Goal: Find specific page/section: Find specific page/section

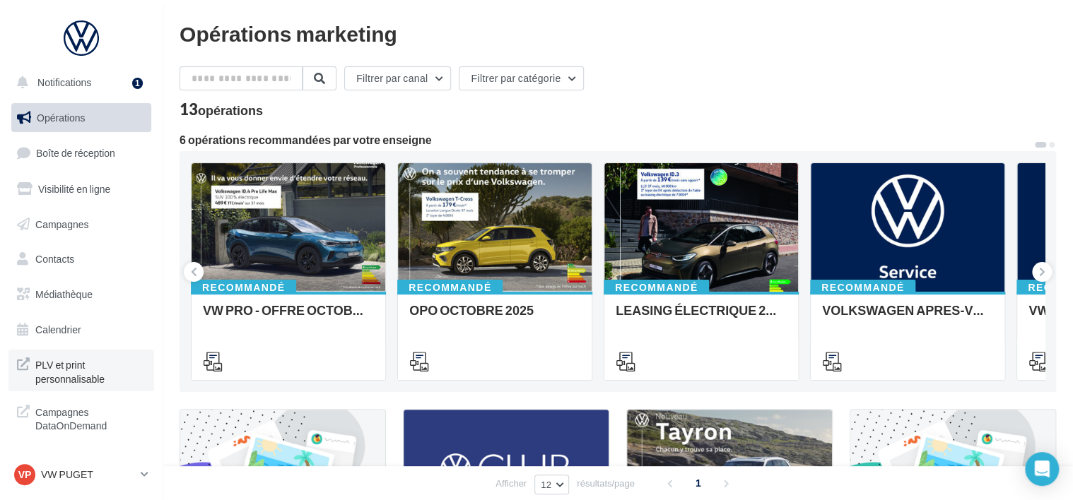
scroll to position [3, 0]
click at [124, 283] on link "Médiathèque" at bounding box center [81, 295] width 146 height 30
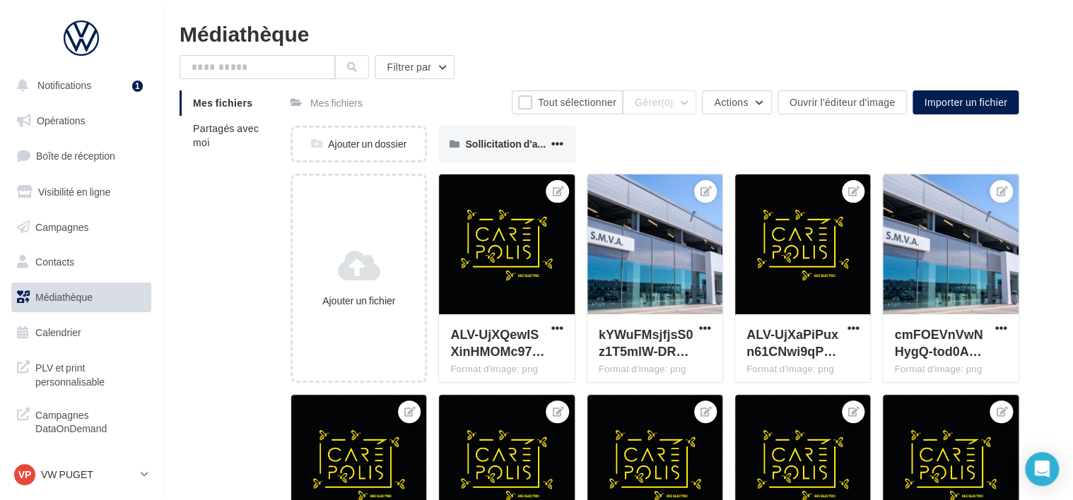
click at [229, 113] on li "Mes fichiers" at bounding box center [230, 102] width 100 height 25
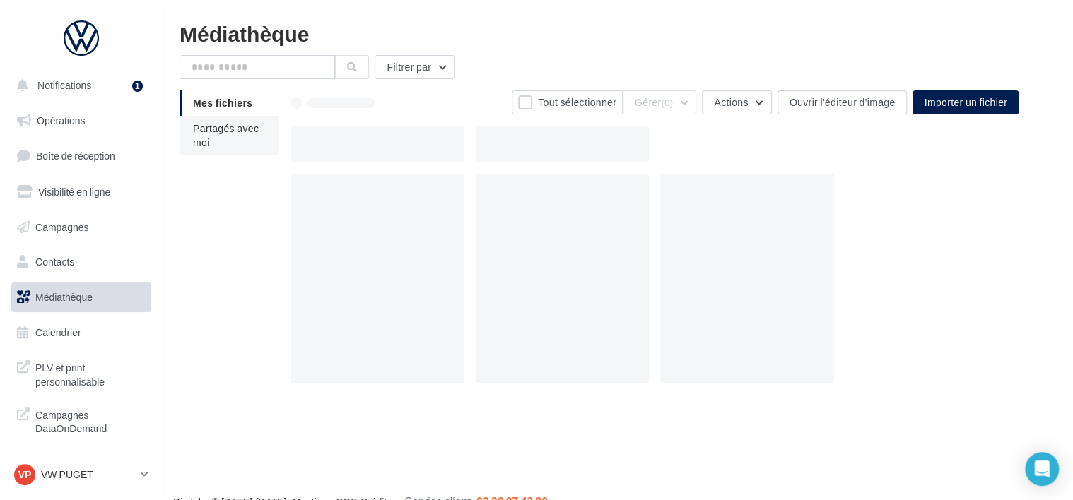
click at [232, 139] on li "Partagés avec moi" at bounding box center [230, 136] width 100 height 40
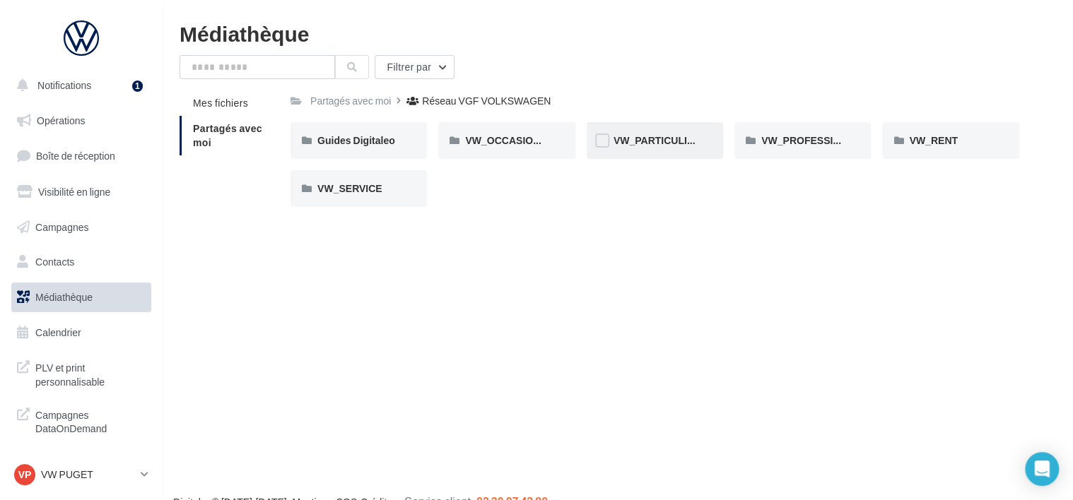
click at [664, 147] on div "VW_PARTICULIERS" at bounding box center [655, 141] width 83 height 14
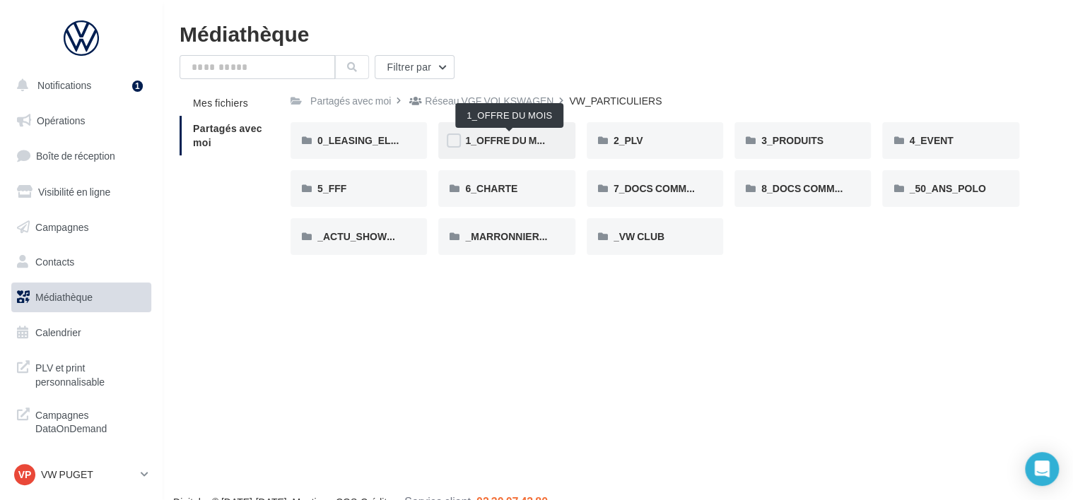
click at [544, 143] on span "1_OFFRE DU MOIS" at bounding box center [509, 140] width 88 height 12
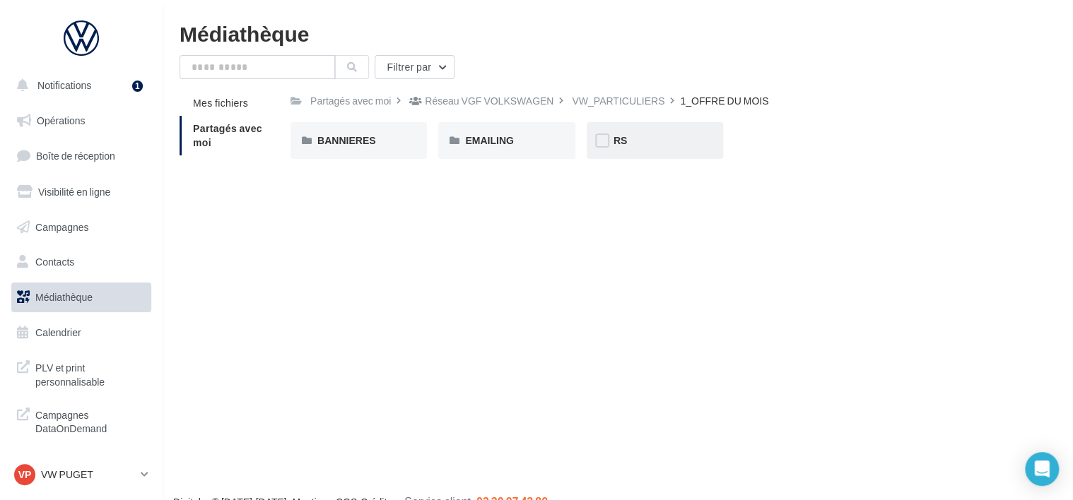
click at [628, 150] on div "RS" at bounding box center [655, 140] width 136 height 37
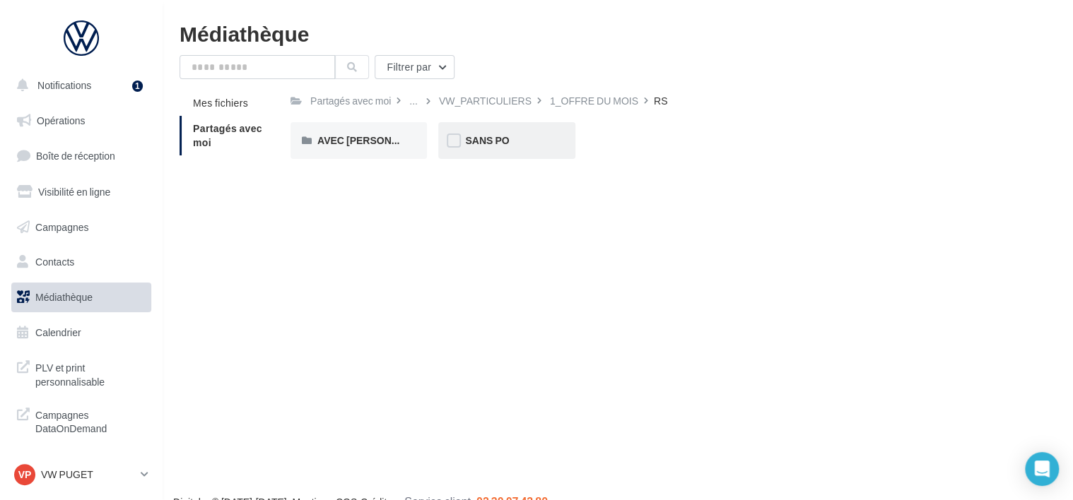
click at [512, 154] on div "SANS PO" at bounding box center [506, 140] width 136 height 37
click at [462, 90] on div "Filtrer par Mes fichiers Partagés avec moi Partagés avec moi ... 1_OFFRE DU MOI…" at bounding box center [618, 116] width 876 height 123
click at [470, 99] on div "1_OFFRE DU MOIS" at bounding box center [483, 101] width 88 height 14
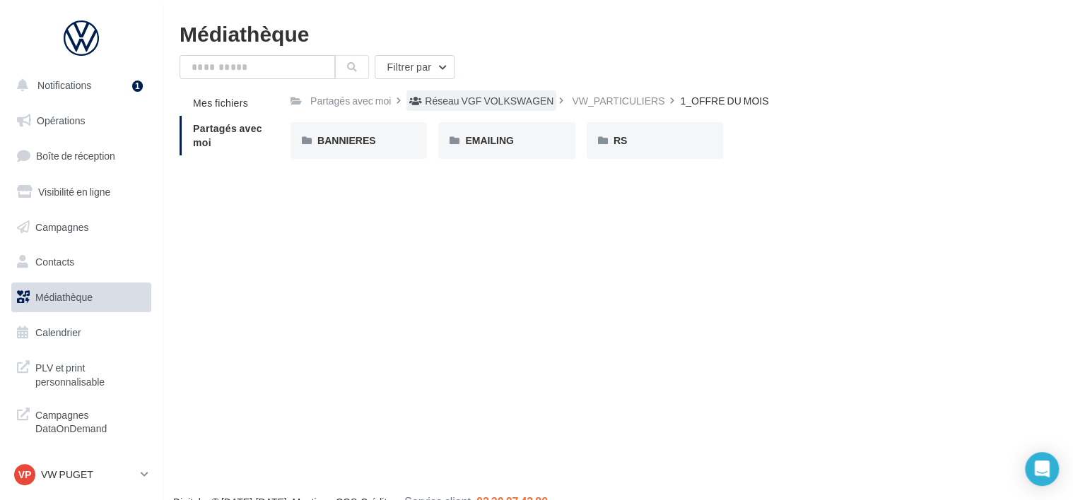
click at [510, 102] on div "Réseau VGF VOLKSWAGEN" at bounding box center [489, 101] width 129 height 14
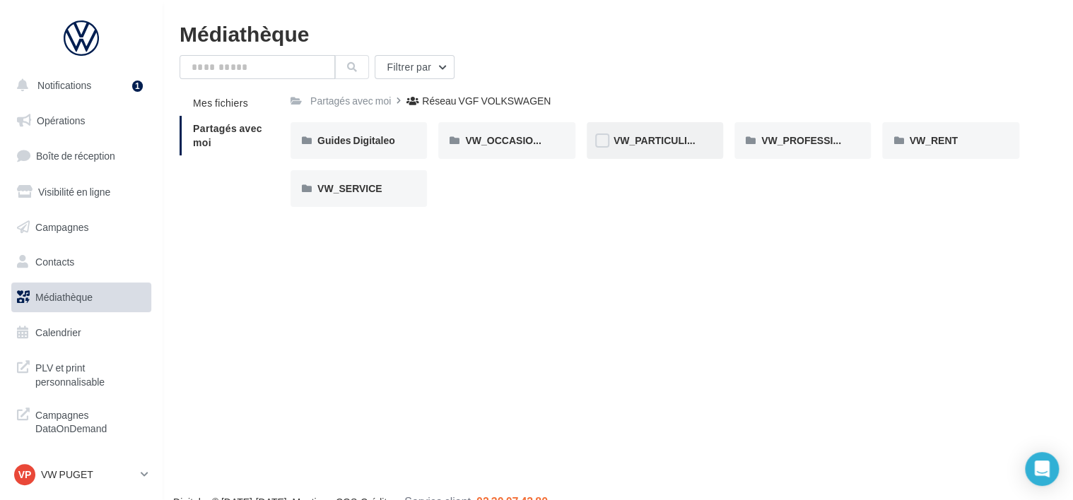
click at [680, 128] on div "VW_PARTICULIERS" at bounding box center [655, 140] width 136 height 37
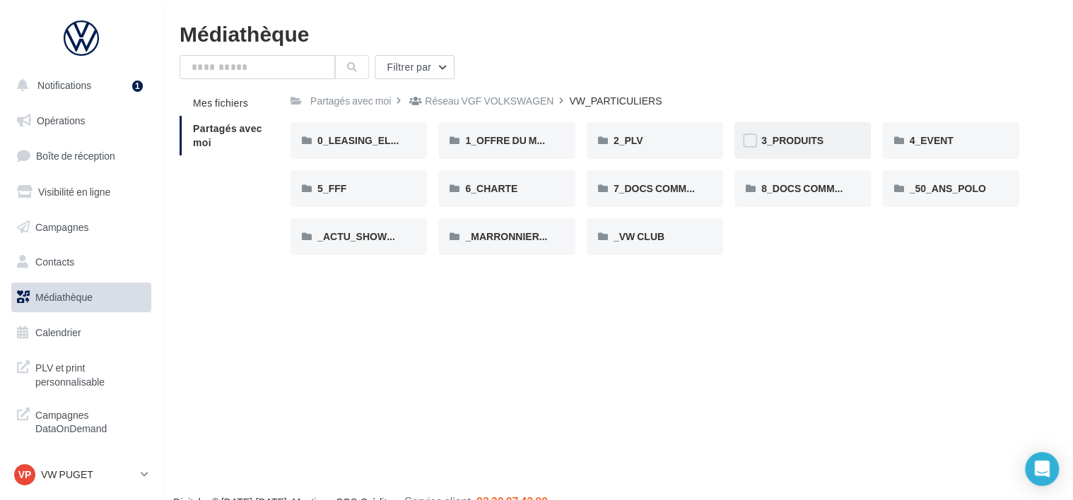
click at [840, 136] on div "3_PRODUITS" at bounding box center [802, 141] width 83 height 14
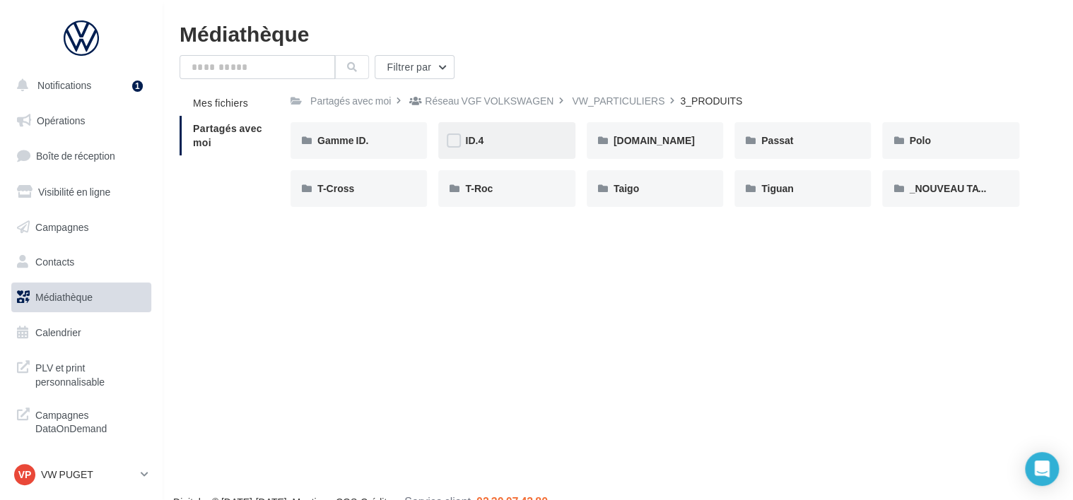
click at [493, 146] on div "ID.4" at bounding box center [506, 141] width 83 height 14
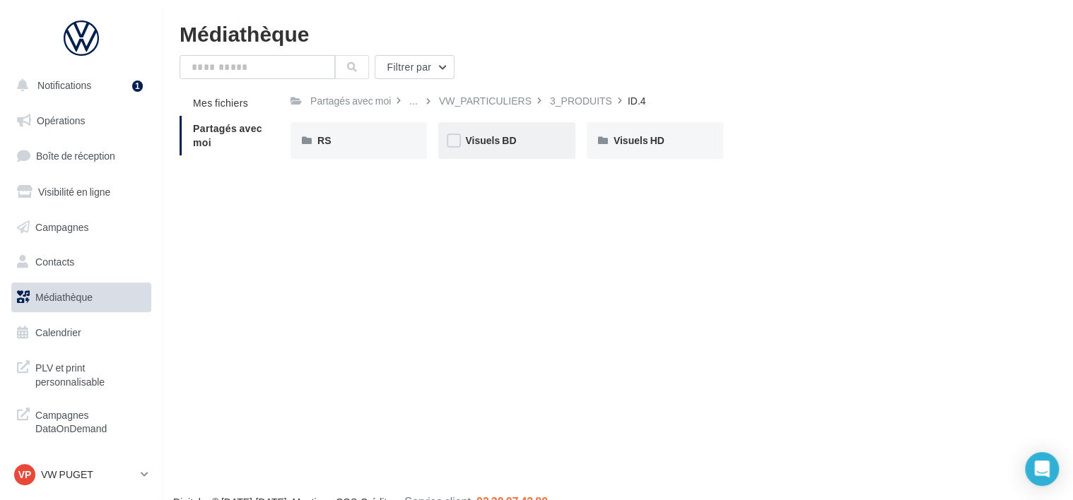
click at [506, 132] on div "Visuels BD" at bounding box center [506, 140] width 136 height 37
